Goal: Information Seeking & Learning: Learn about a topic

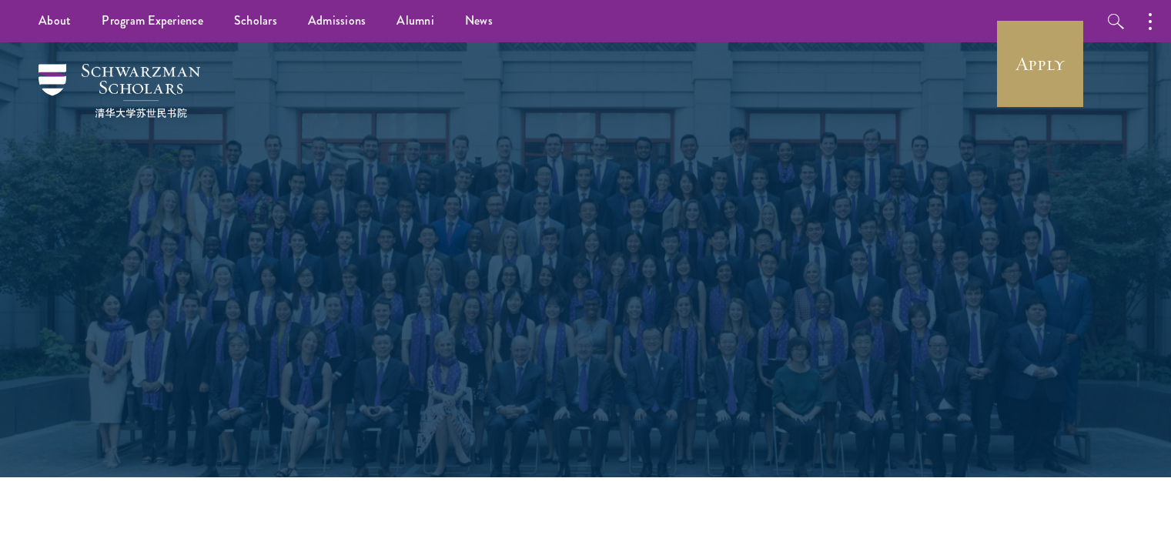
select select "Select Country"
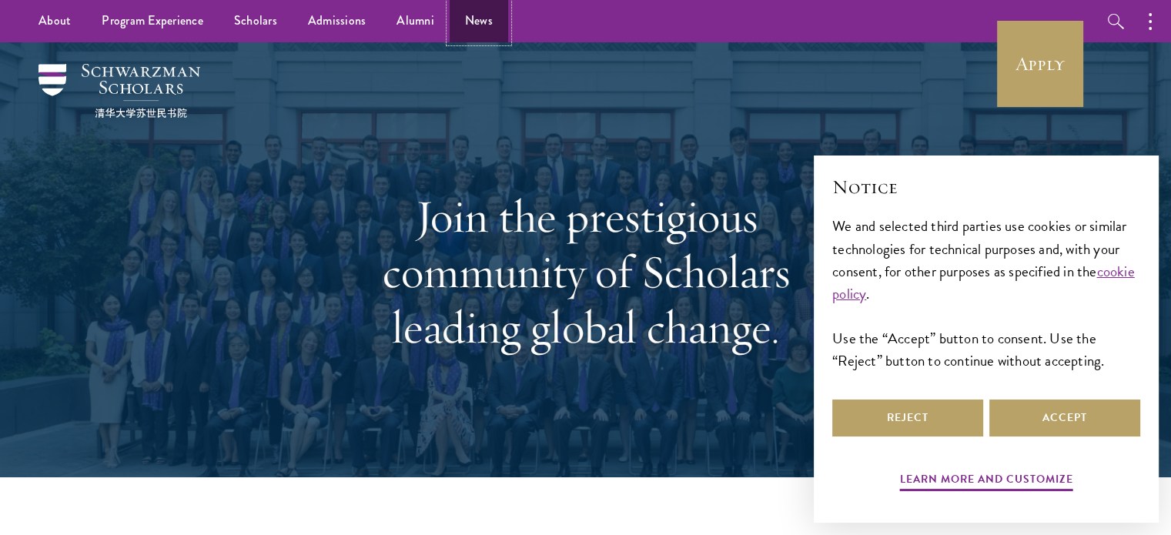
click at [464, 22] on link "News" at bounding box center [478, 21] width 58 height 42
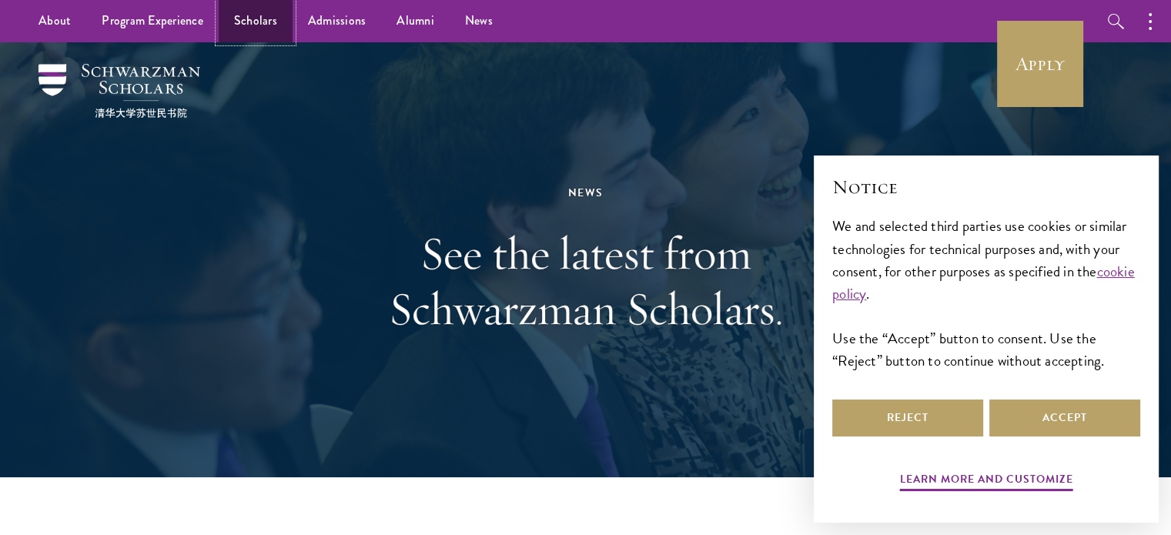
click at [252, 27] on link "Scholars" at bounding box center [256, 21] width 74 height 42
